Goal: Task Accomplishment & Management: Use online tool/utility

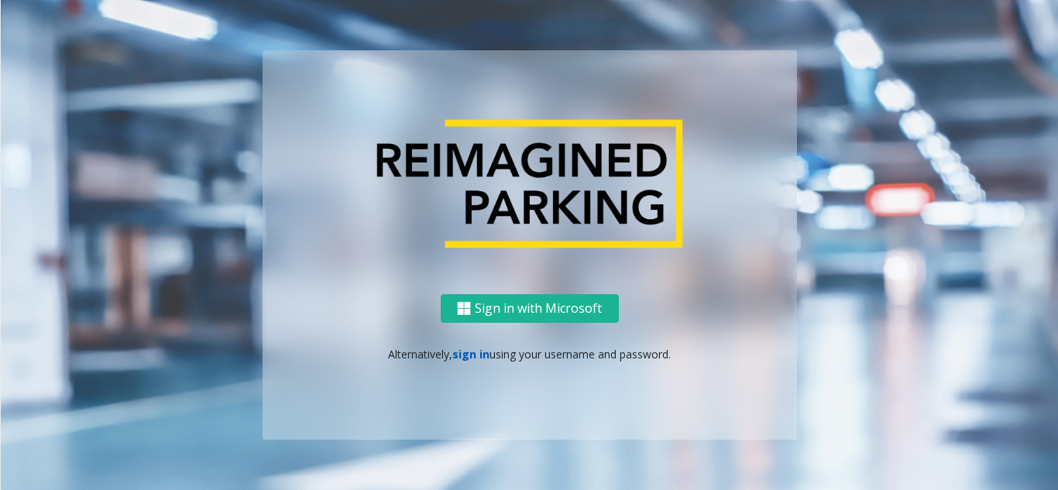
click at [465, 355] on link "sign in" at bounding box center [470, 354] width 37 height 15
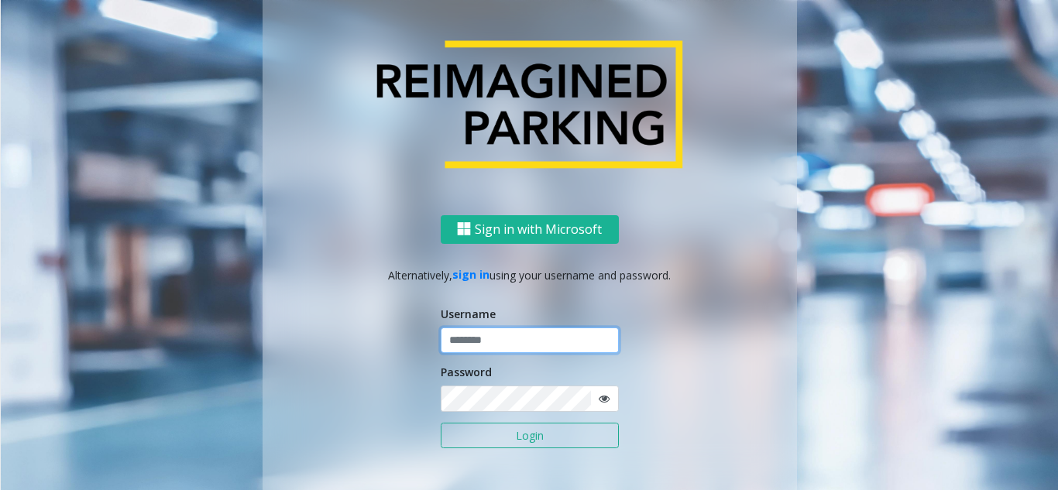
drag, startPoint x: 462, startPoint y: 337, endPoint x: 445, endPoint y: 356, distance: 25.8
click at [463, 344] on input "text" at bounding box center [530, 341] width 178 height 26
type input "**********"
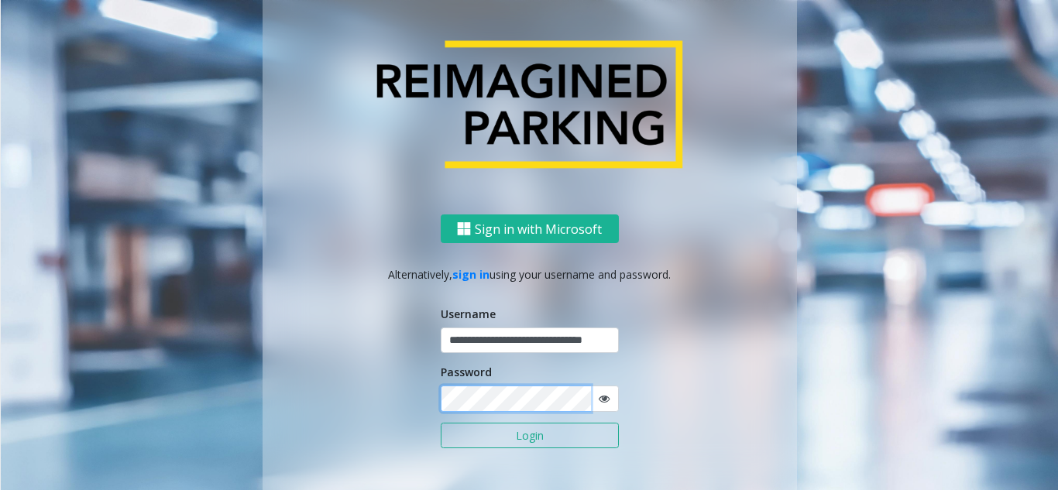
scroll to position [0, 0]
click at [441, 423] on button "Login" at bounding box center [530, 436] width 178 height 26
